Goal: Use online tool/utility: Utilize a website feature to perform a specific function

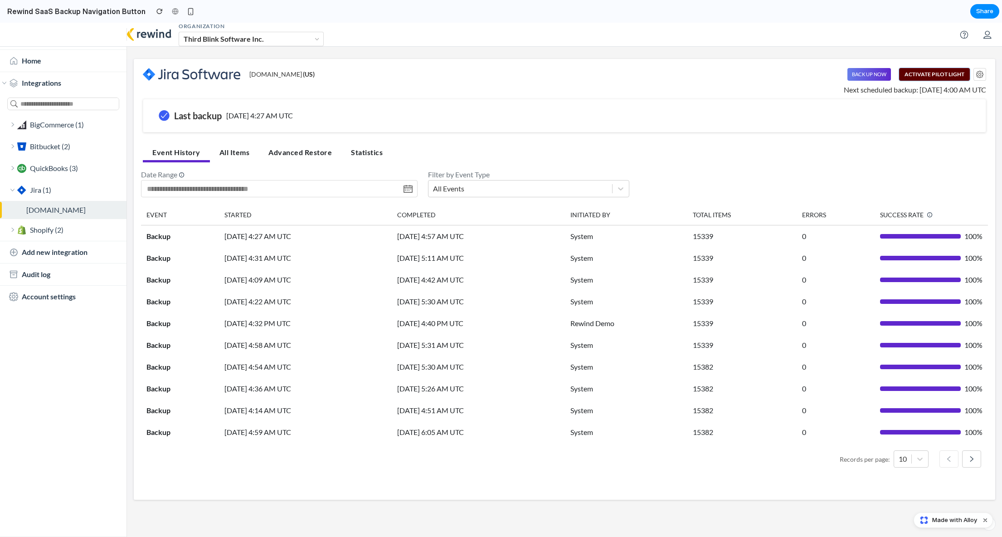
click at [923, 75] on button "Activate Pilot Light" at bounding box center [934, 74] width 71 height 13
